Goal: Task Accomplishment & Management: Use online tool/utility

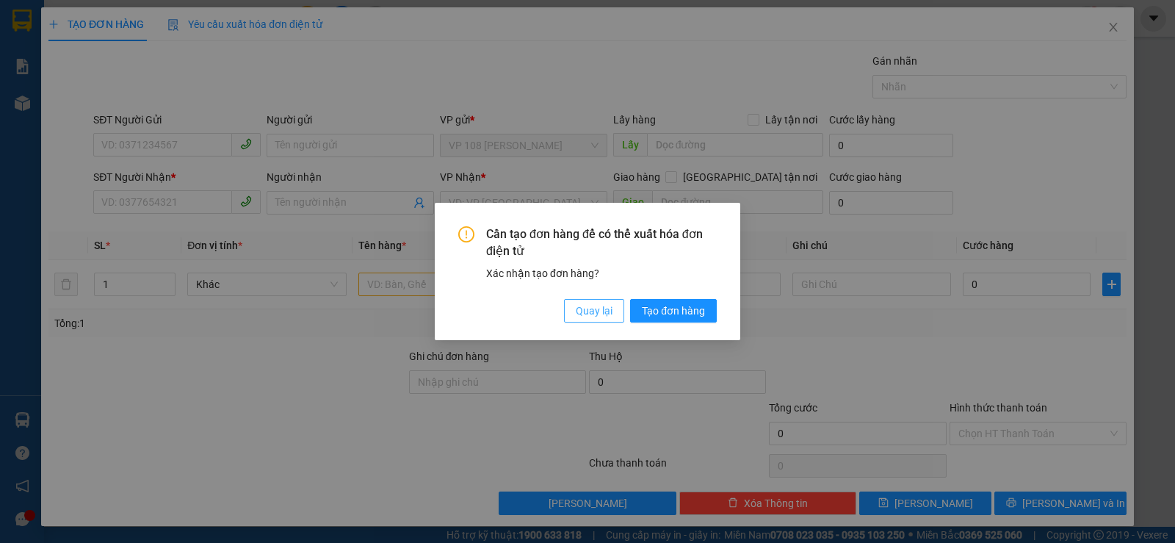
click at [601, 315] on span "Quay lại" at bounding box center [594, 311] width 37 height 16
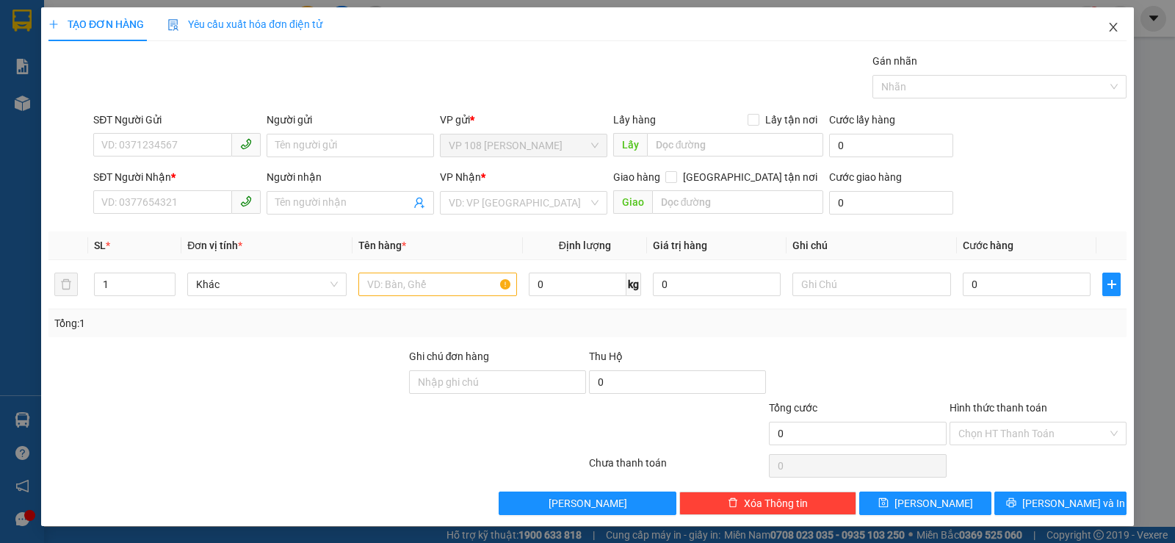
click at [1107, 31] on icon "close" at bounding box center [1113, 27] width 12 height 12
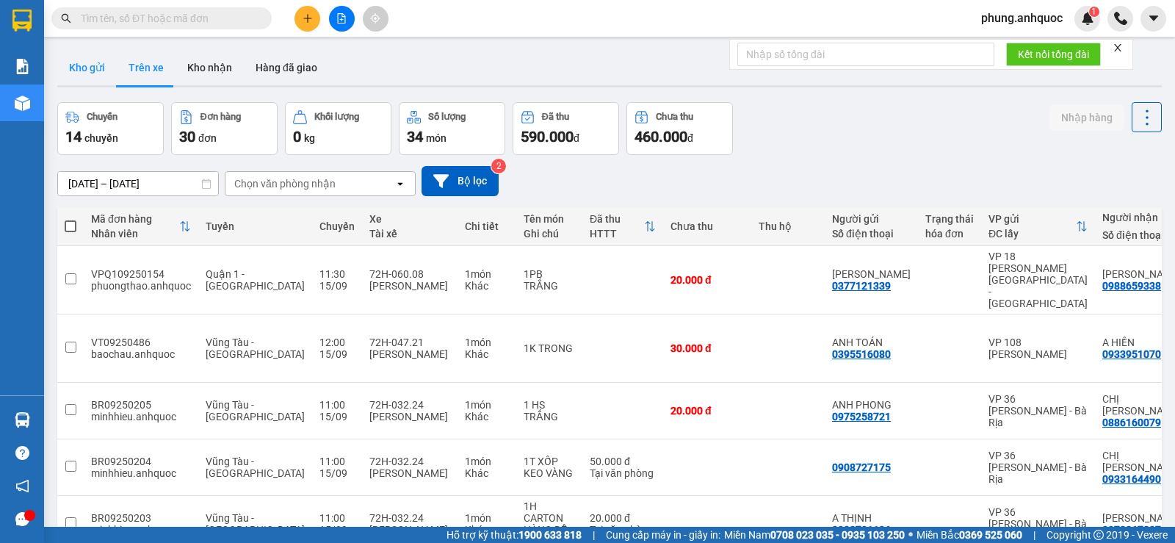
click at [90, 71] on button "Kho gửi" at bounding box center [86, 67] width 59 height 35
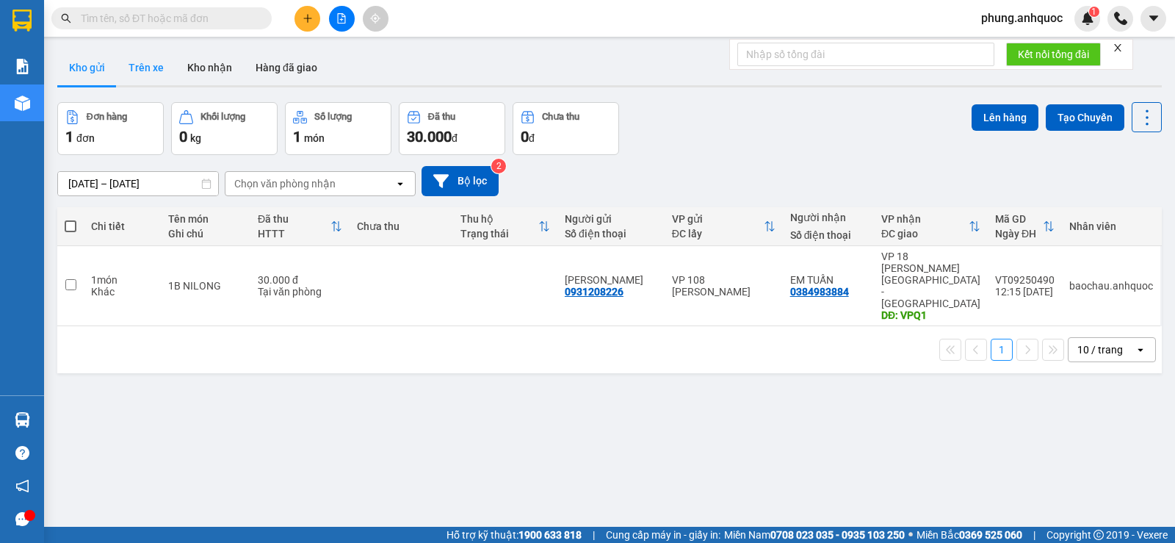
click at [157, 70] on button "Trên xe" at bounding box center [146, 67] width 59 height 35
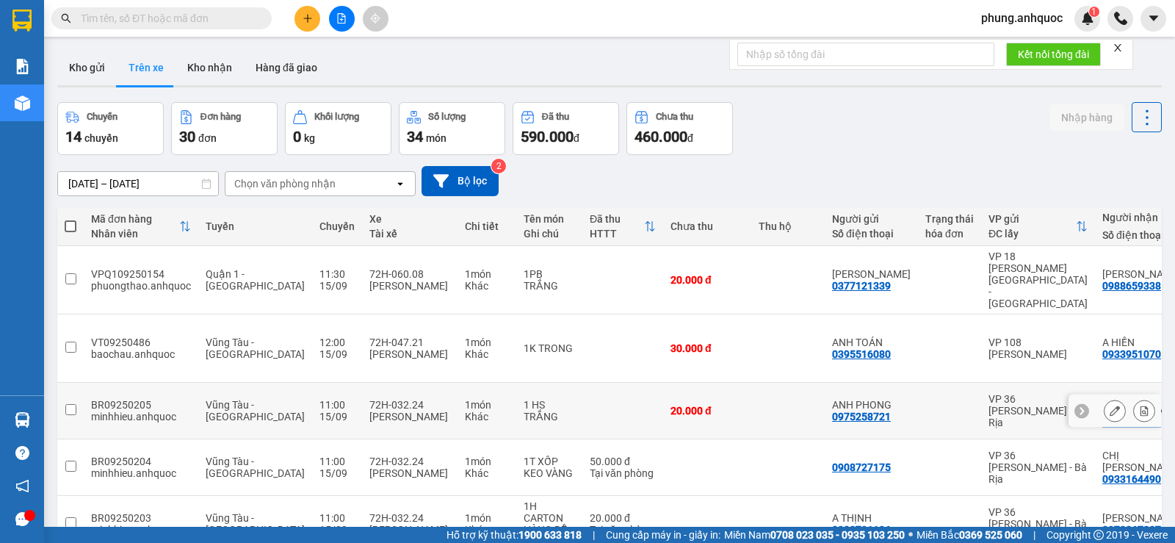
click at [1139, 405] on icon at bounding box center [1144, 410] width 10 height 10
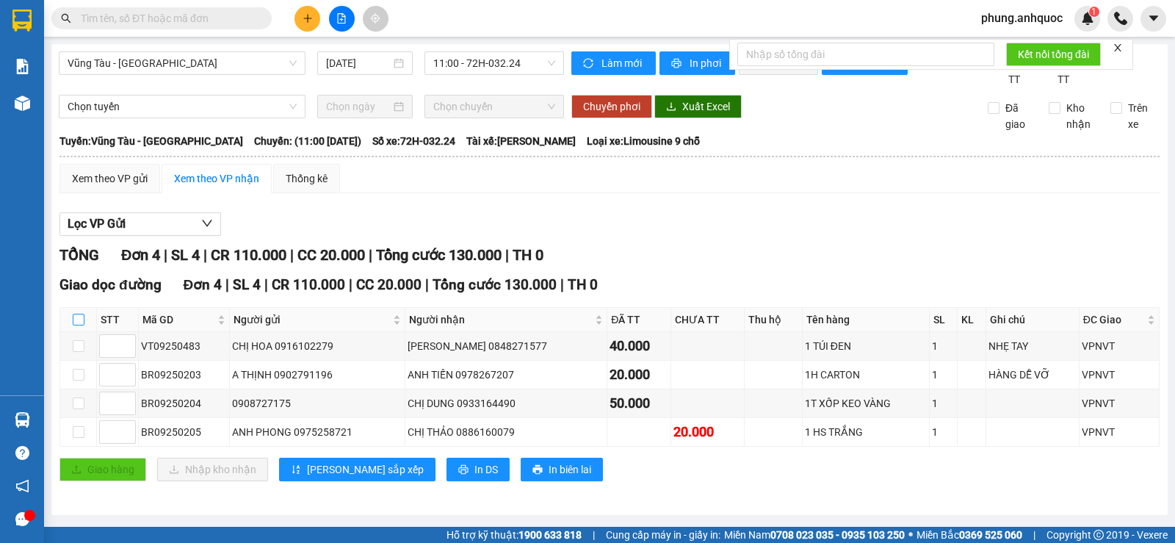
click at [78, 325] on input "checkbox" at bounding box center [79, 320] width 12 height 12
checkbox input "true"
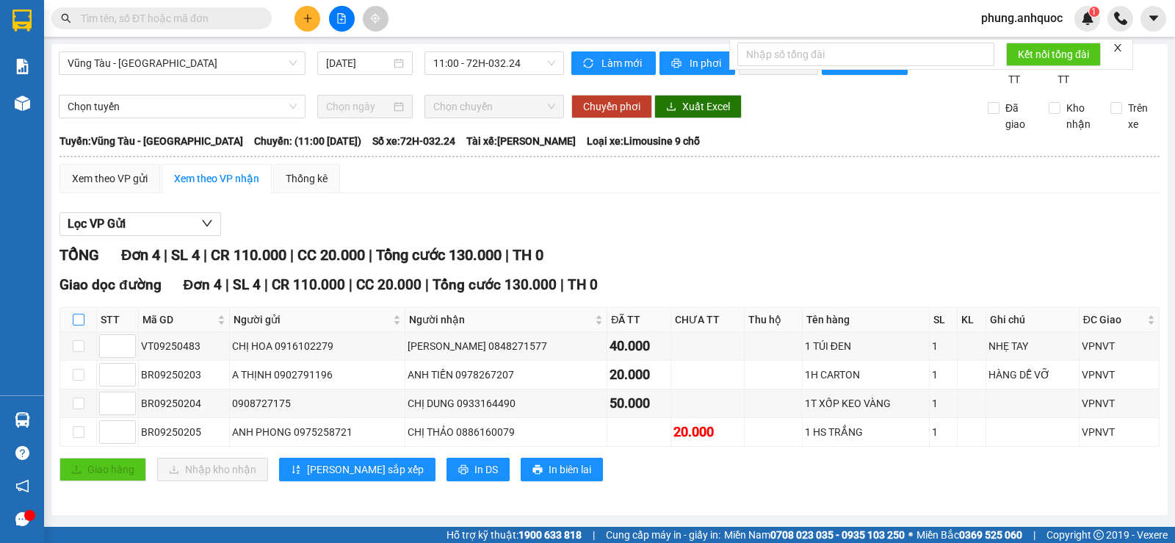
checkbox input "true"
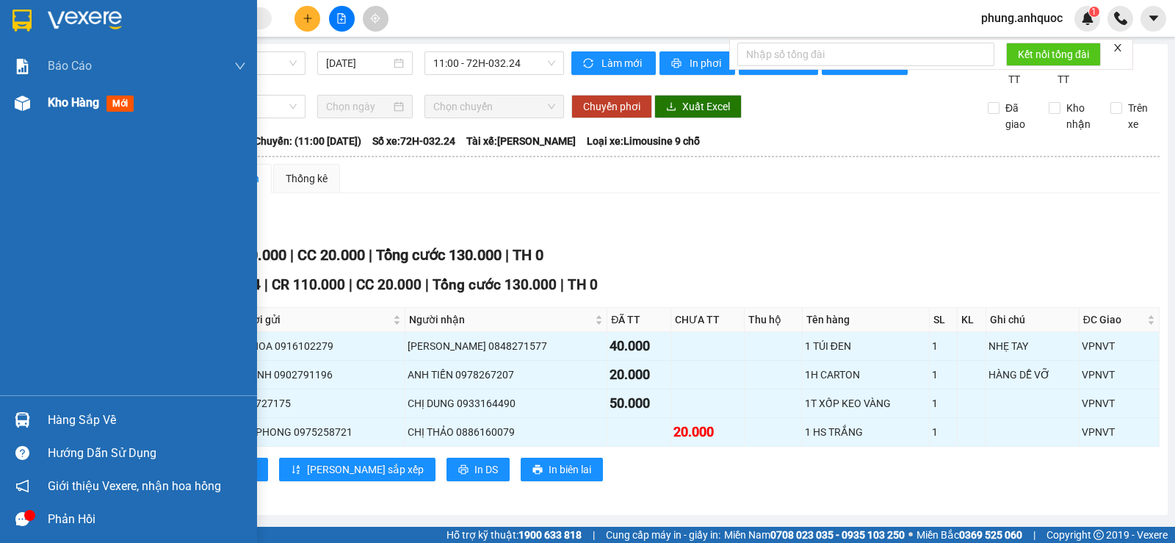
click at [51, 101] on span "Kho hàng" at bounding box center [73, 102] width 51 height 14
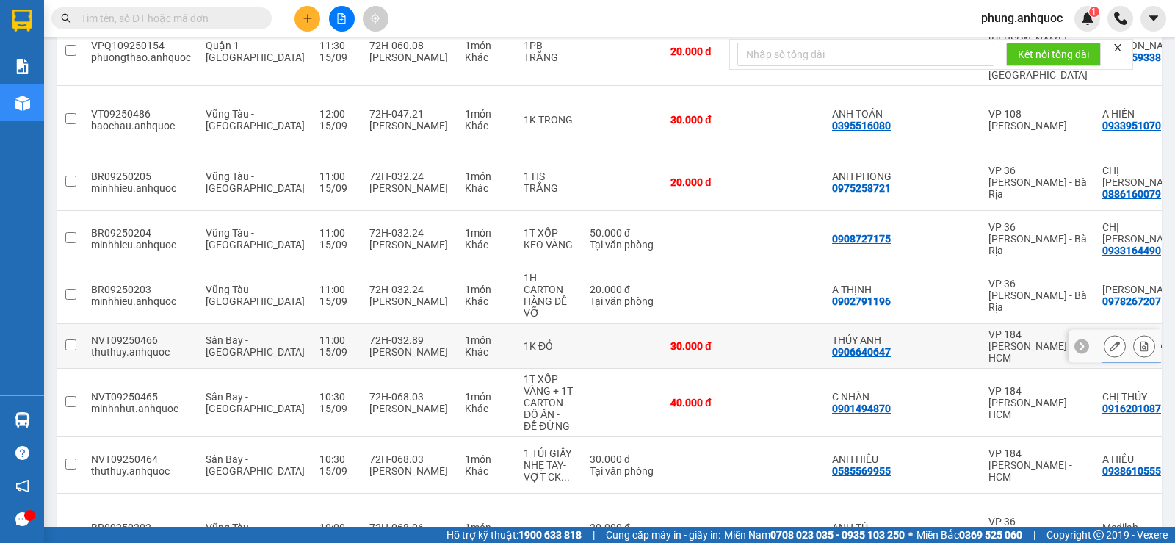
scroll to position [280, 0]
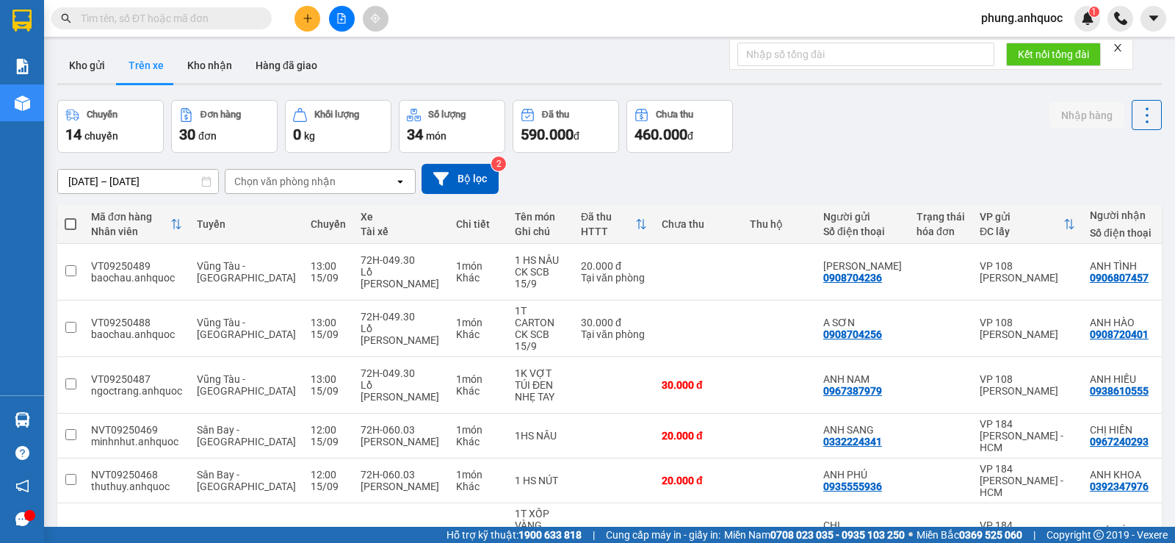
scroll to position [0, 0]
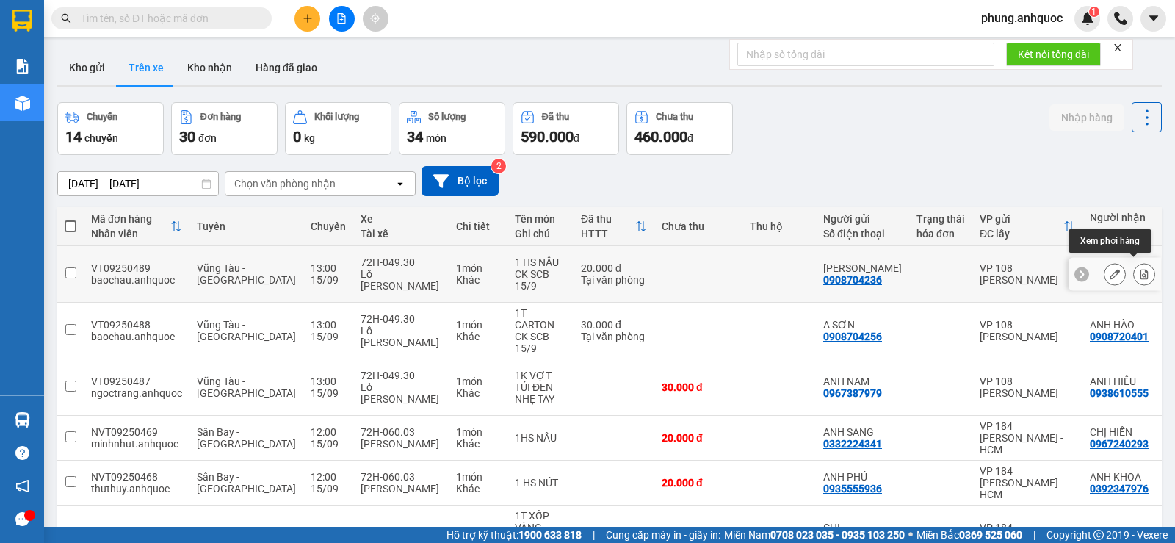
click at [1140, 270] on icon at bounding box center [1144, 274] width 8 height 10
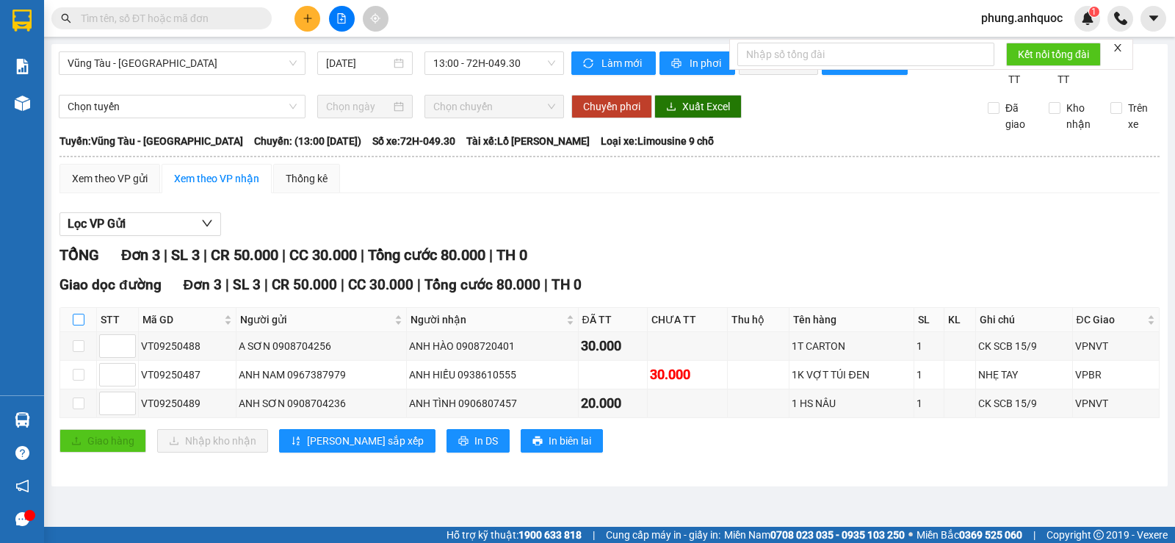
click at [79, 325] on input "checkbox" at bounding box center [79, 320] width 12 height 12
checkbox input "true"
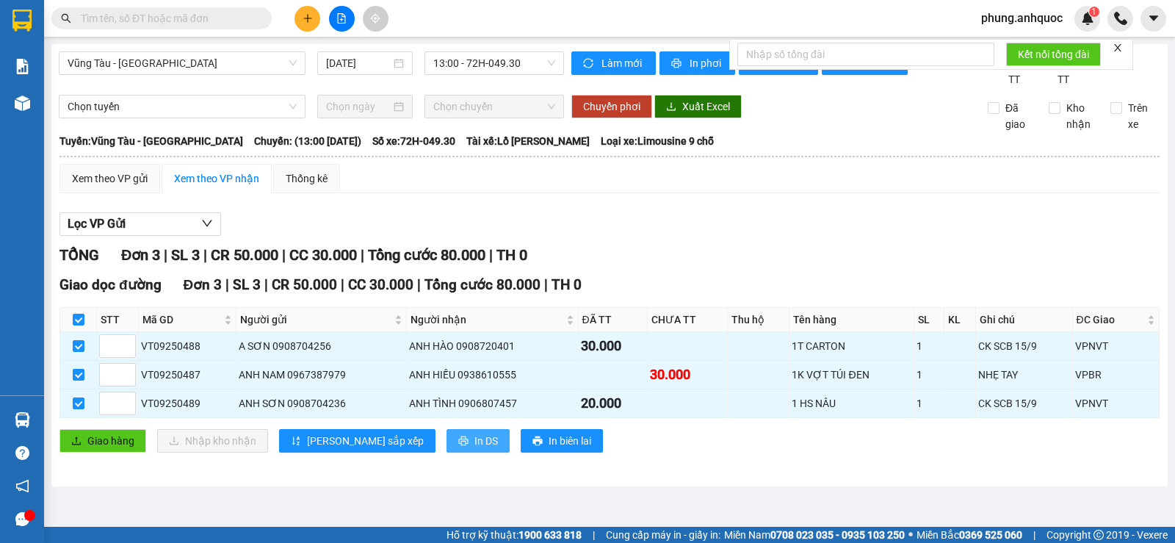
click at [474, 449] on span "In DS" at bounding box center [485, 440] width 23 height 16
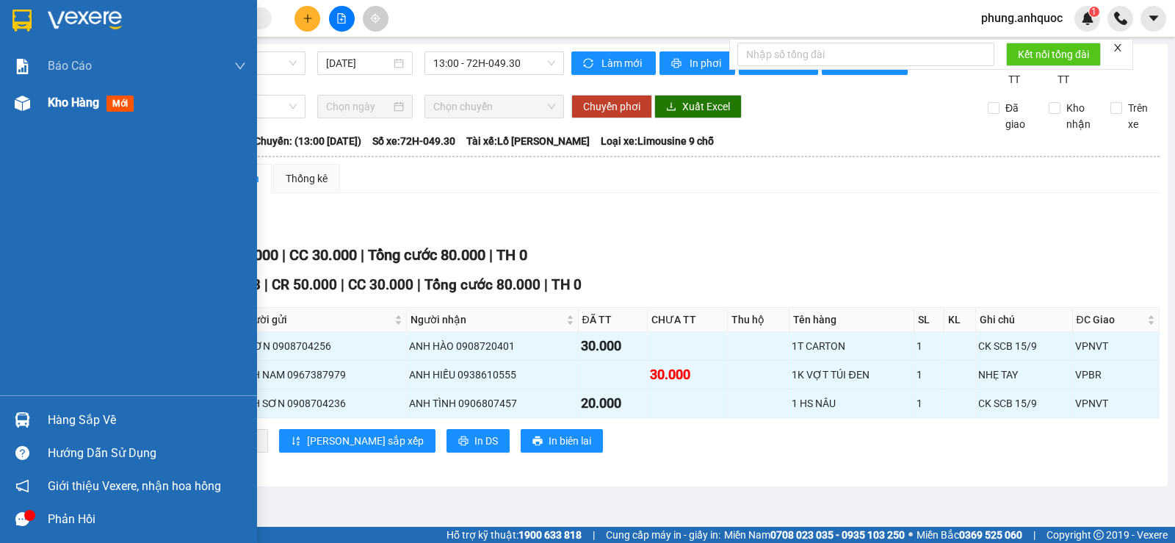
click at [65, 104] on span "Kho hàng" at bounding box center [73, 102] width 51 height 14
